Goal: Book appointment/travel/reservation

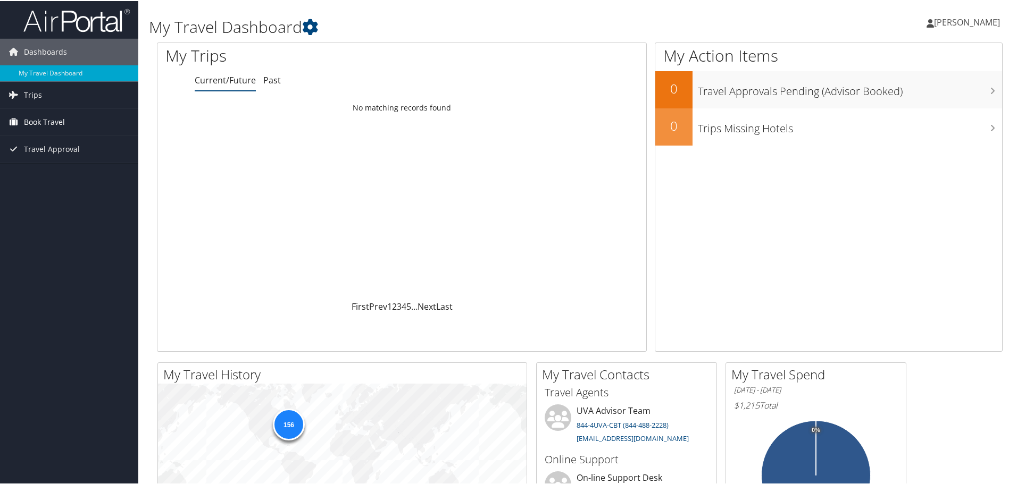
click at [58, 120] on span "Book Travel" at bounding box center [44, 121] width 41 height 27
click at [61, 171] on link "Book/Manage Online Trips" at bounding box center [69, 174] width 138 height 16
click at [48, 169] on link "Book/Manage Online Trips" at bounding box center [69, 174] width 138 height 16
click at [67, 171] on link "Book/Manage Online Trips" at bounding box center [69, 174] width 138 height 16
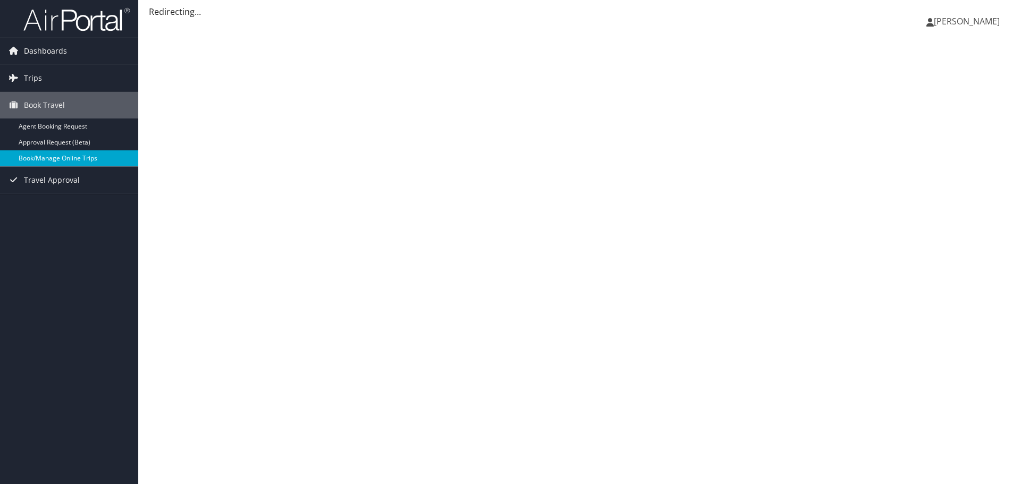
click at [57, 156] on link "Book/Manage Online Trips" at bounding box center [69, 158] width 138 height 16
